Goal: Task Accomplishment & Management: Use online tool/utility

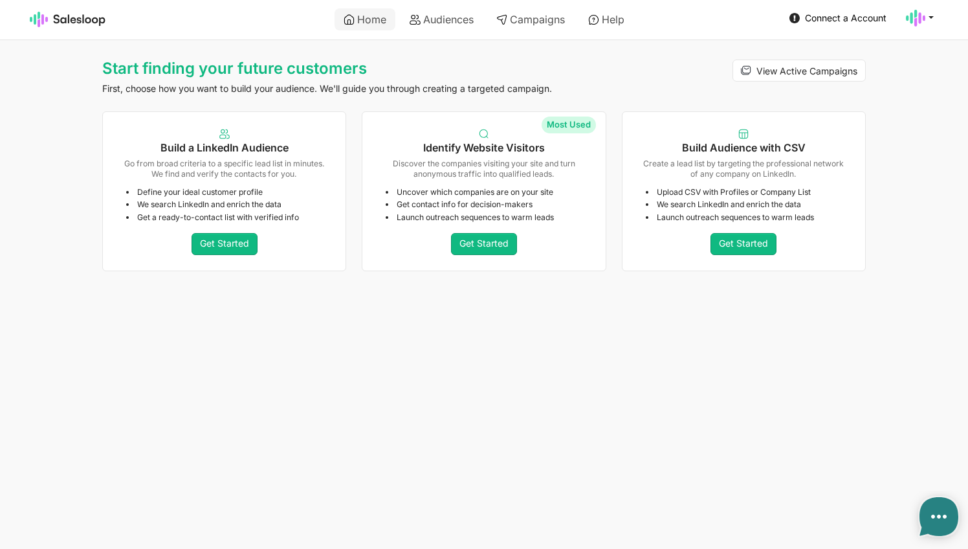
type textarea "x"
click at [744, 245] on link "Get Started" at bounding box center [743, 244] width 66 height 22
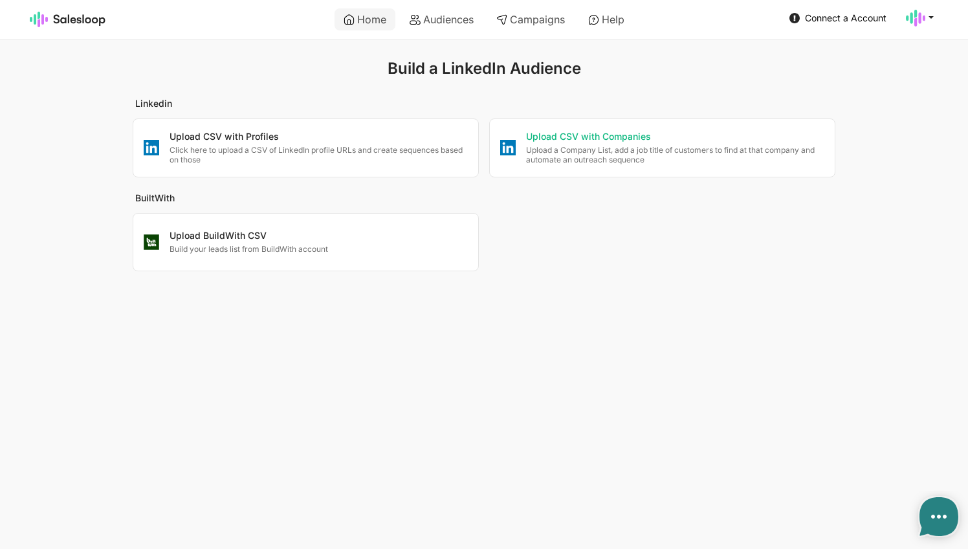
click at [556, 141] on p "Upload CSV with Companies" at bounding box center [675, 137] width 298 height 13
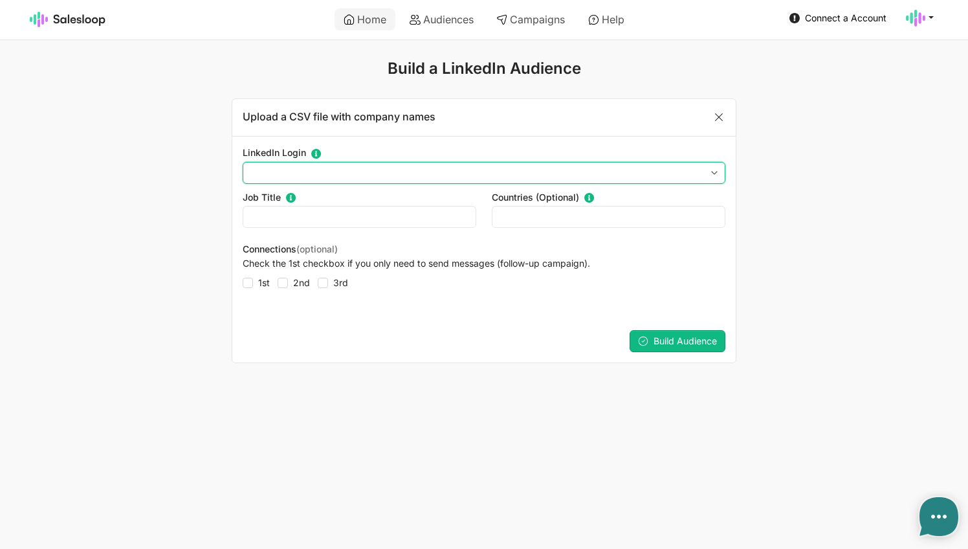
click at [696, 167] on select "LinkedIn Login Select Your Linkedin account below" at bounding box center [484, 173] width 483 height 22
click at [704, 171] on select "LinkedIn Login Select Your Linkedin account below" at bounding box center [484, 173] width 483 height 22
click at [711, 171] on select "LinkedIn Login Select Your Linkedin account below" at bounding box center [484, 173] width 483 height 22
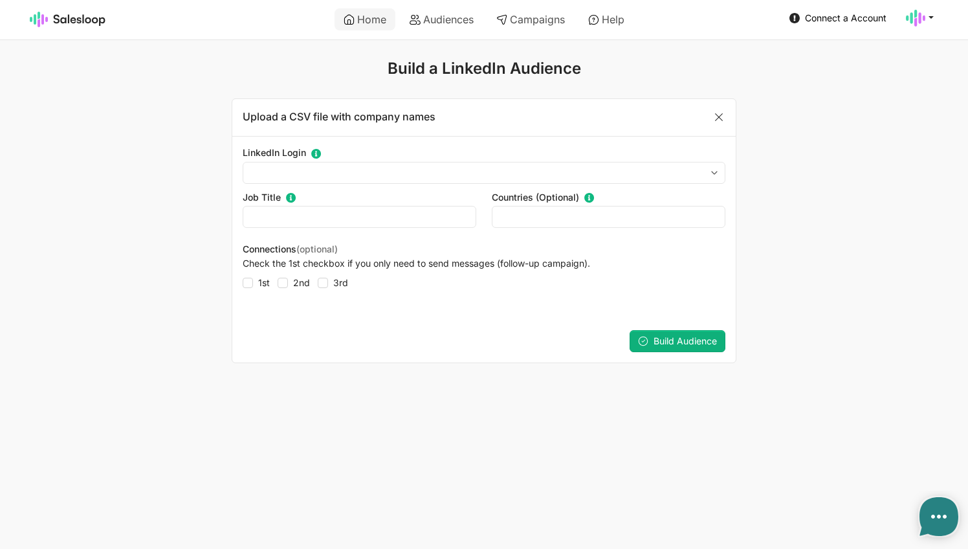
click at [666, 336] on span "Build Audience" at bounding box center [685, 340] width 63 height 11
click at [364, 25] on link "Home" at bounding box center [365, 19] width 61 height 22
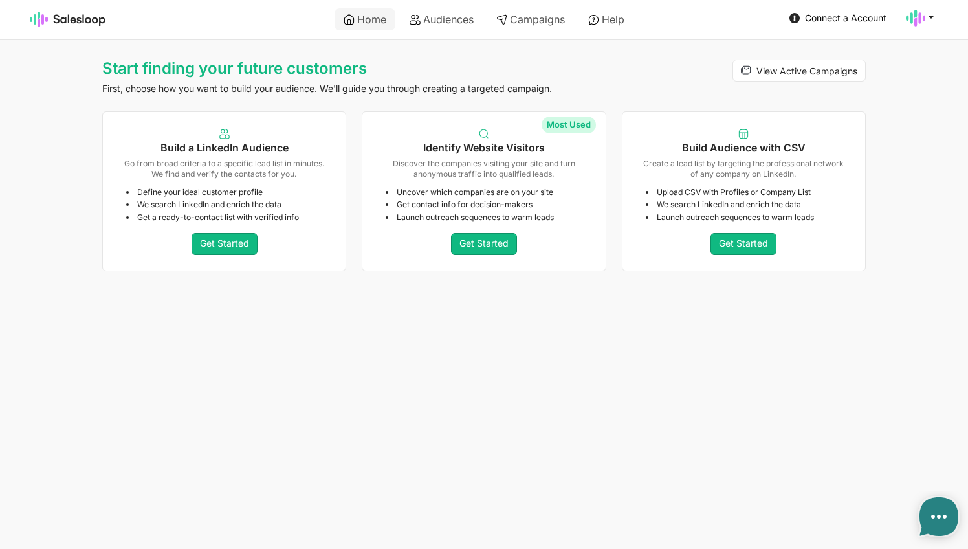
type textarea "x"
click at [919, 21] on use at bounding box center [915, 18] width 19 height 17
click at [832, 67] on link "Logout" at bounding box center [858, 71] width 140 height 22
